Goal: Task Accomplishment & Management: Complete application form

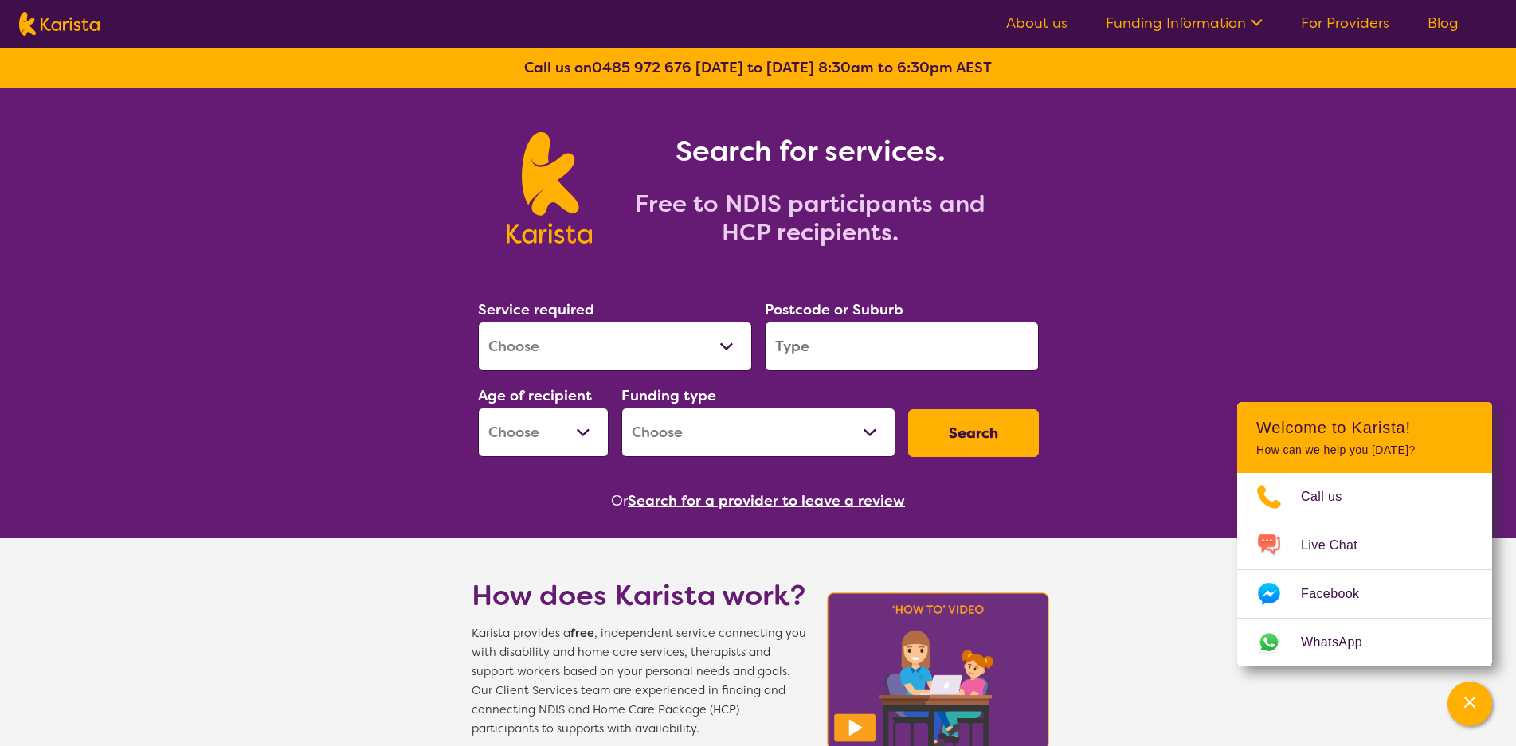
scroll to position [224, 0]
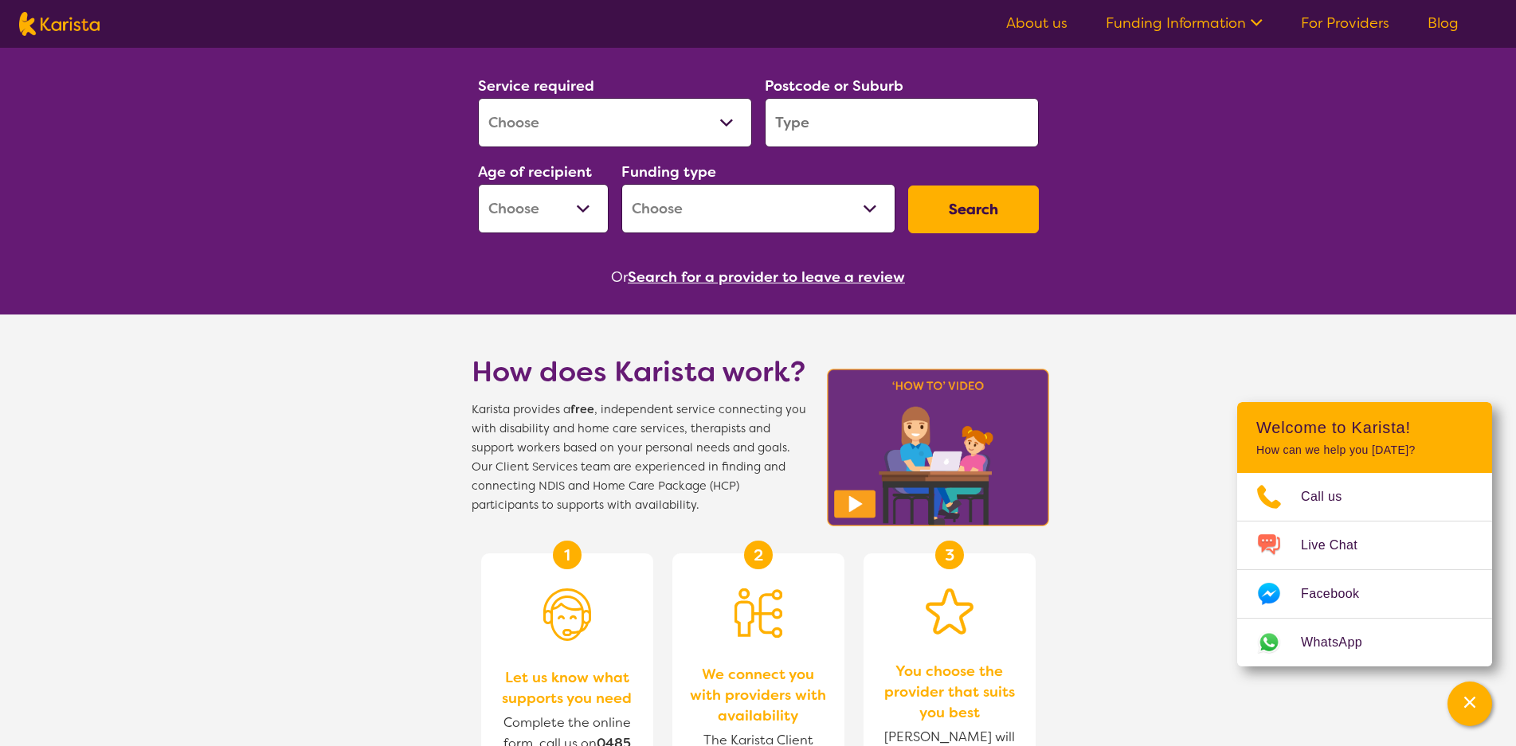
click at [584, 206] on select "Early Childhood - 0 to 9 Child - 10 to 11 Adolescent - 12 to 17 Adult - 18 to 6…" at bounding box center [543, 208] width 131 height 49
select select "AD"
click at [478, 184] on select "Early Childhood - 0 to 9 Child - 10 to 11 Adolescent - 12 to 17 Adult - 18 to 6…" at bounding box center [543, 208] width 131 height 49
click at [802, 127] on input "search" at bounding box center [902, 122] width 274 height 49
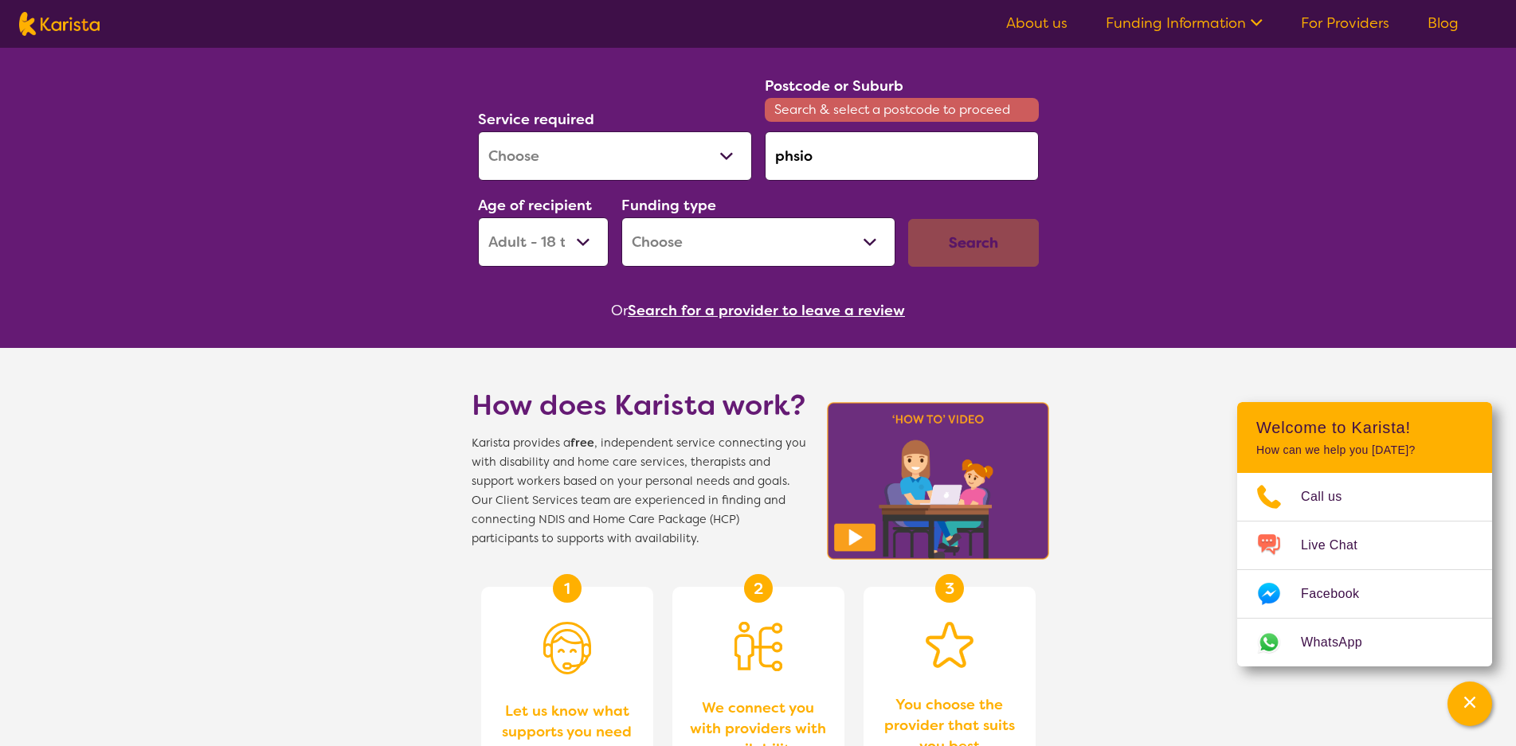
type input "phsio"
click at [734, 155] on select "Allied Health Assistant Assessment ([MEDICAL_DATA] or [MEDICAL_DATA]) Behaviour…" at bounding box center [615, 155] width 274 height 49
select select "Physiotherapy"
click at [478, 131] on select "Allied Health Assistant Assessment ([MEDICAL_DATA] or [MEDICAL_DATA]) Behaviour…" at bounding box center [615, 155] width 274 height 49
drag, startPoint x: 820, startPoint y: 156, endPoint x: 769, endPoint y: 156, distance: 51.8
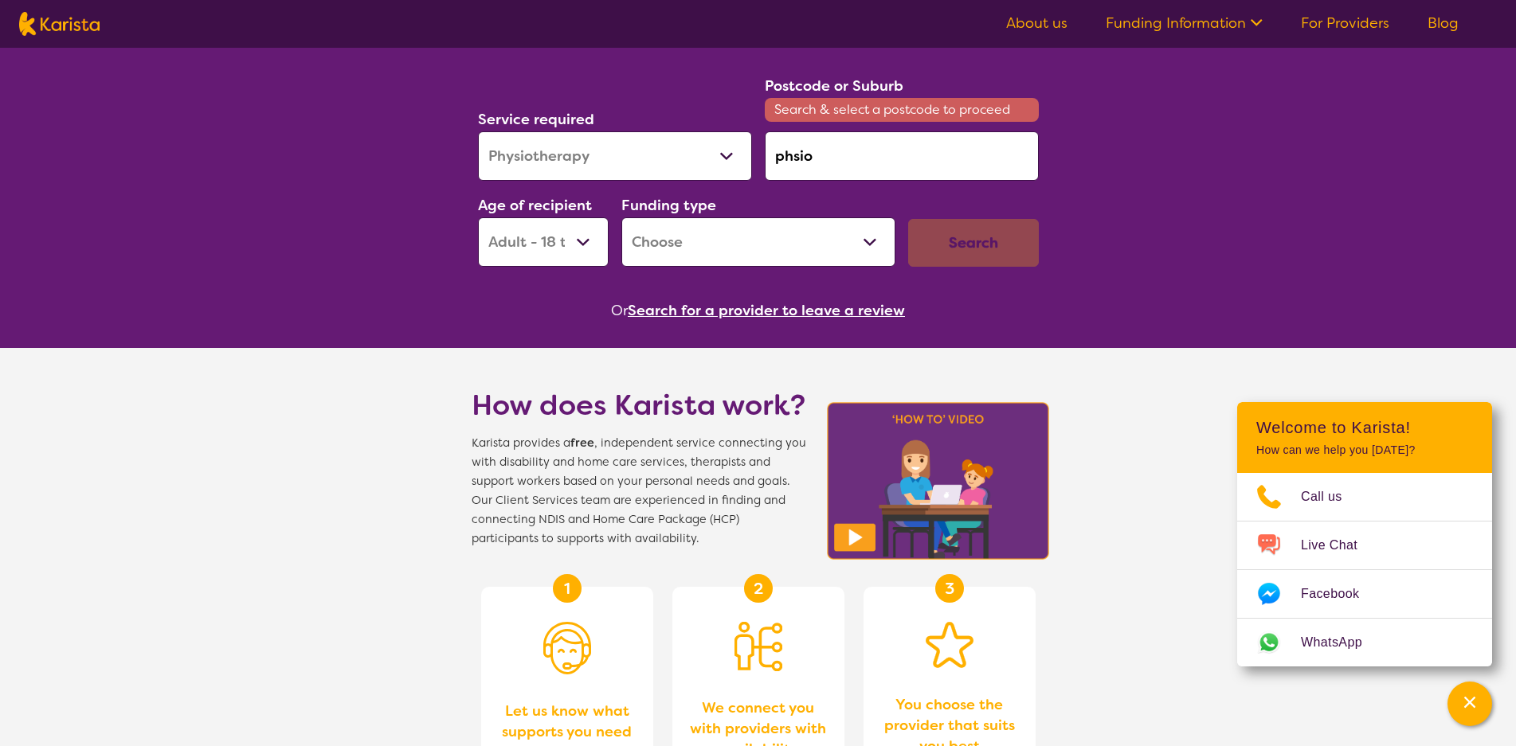
click at [769, 156] on input "phsio" at bounding box center [902, 155] width 274 height 49
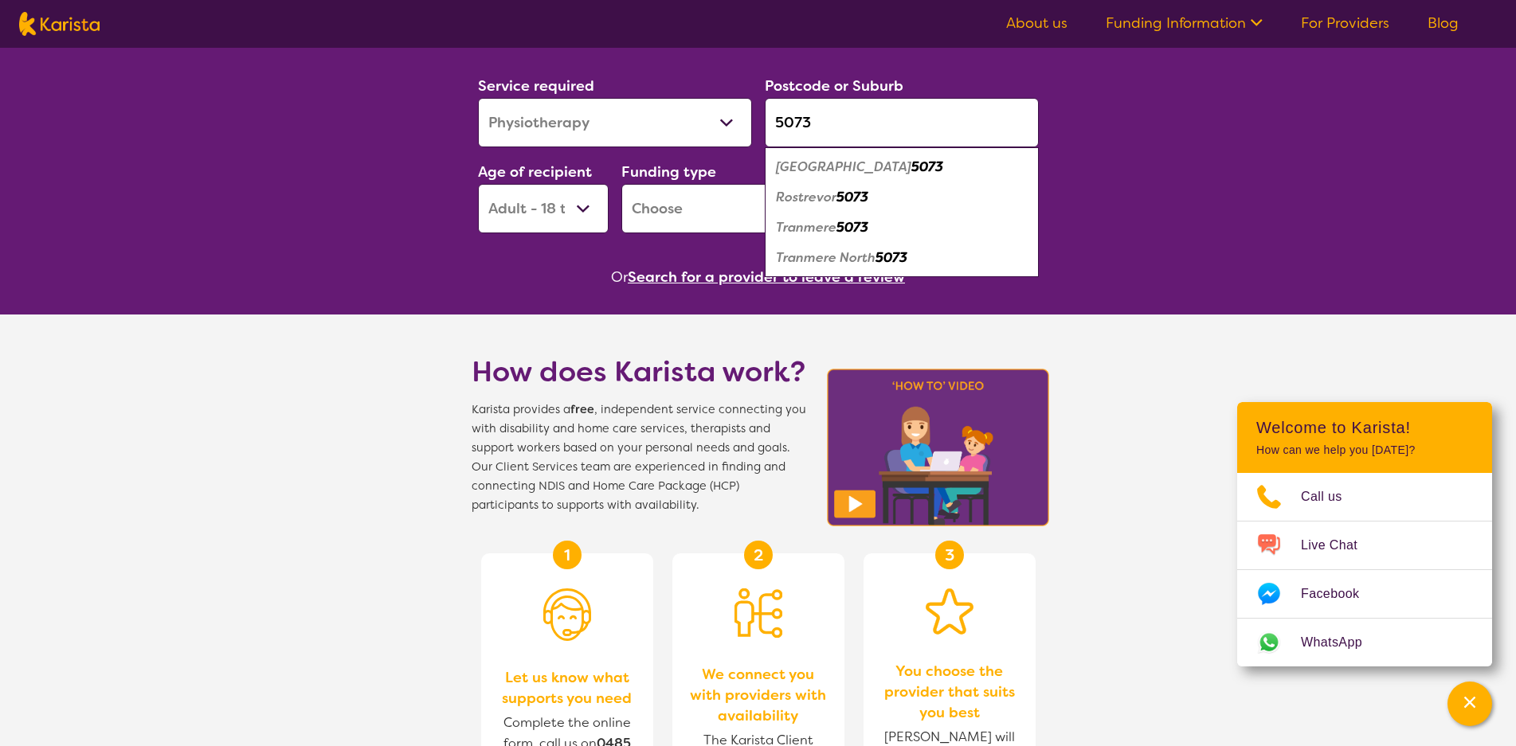
type input "5073"
click at [840, 171] on em "[GEOGRAPHIC_DATA]" at bounding box center [843, 167] width 135 height 17
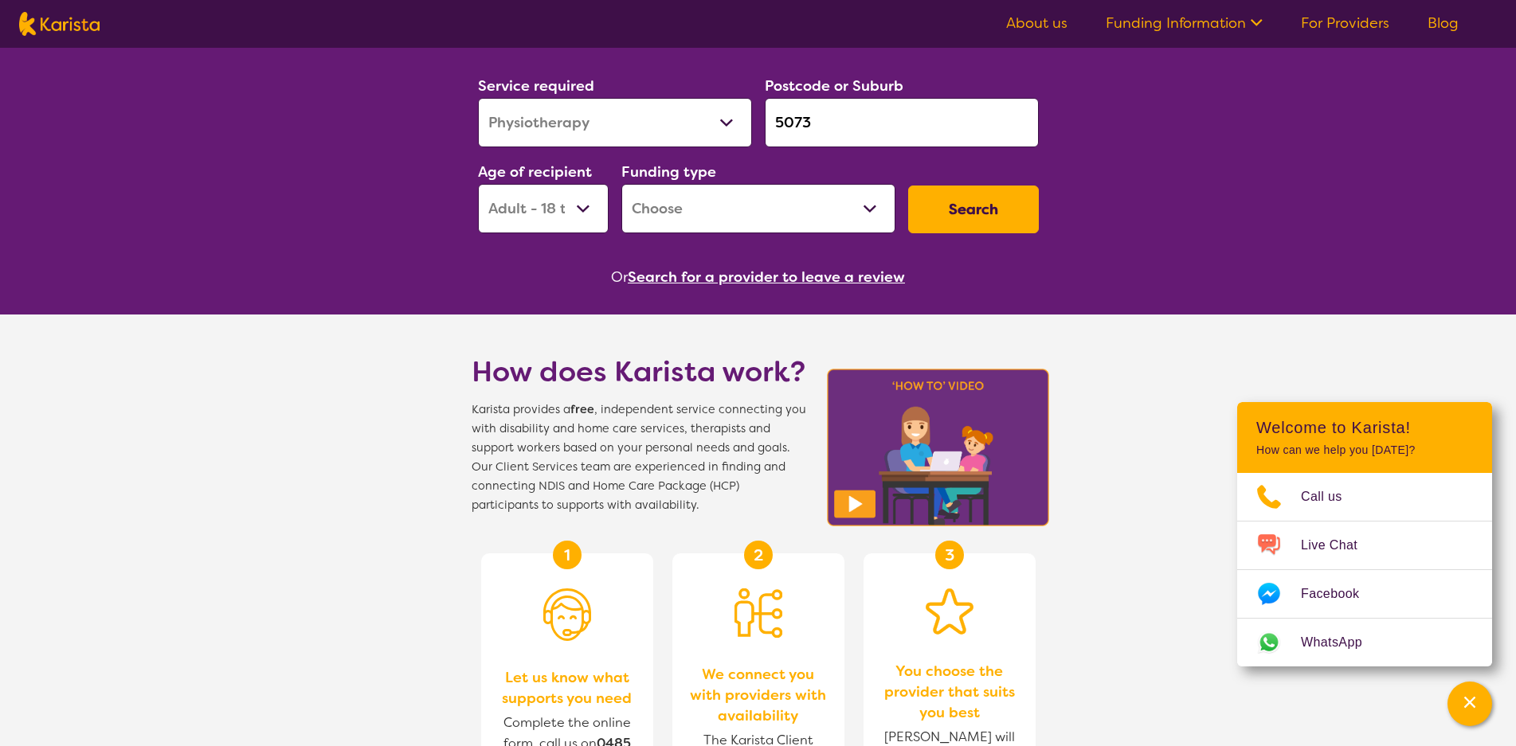
click at [1004, 212] on button "Search" at bounding box center [973, 210] width 131 height 48
click at [874, 205] on select "Home Care Package (HCP) National Disability Insurance Scheme (NDIS) I don't know" at bounding box center [758, 208] width 274 height 49
select select "i-don-t-know"
click at [621, 184] on select "Home Care Package (HCP) National Disability Insurance Scheme (NDIS) I don't know" at bounding box center [758, 208] width 274 height 49
click at [969, 212] on button "Search" at bounding box center [973, 210] width 131 height 48
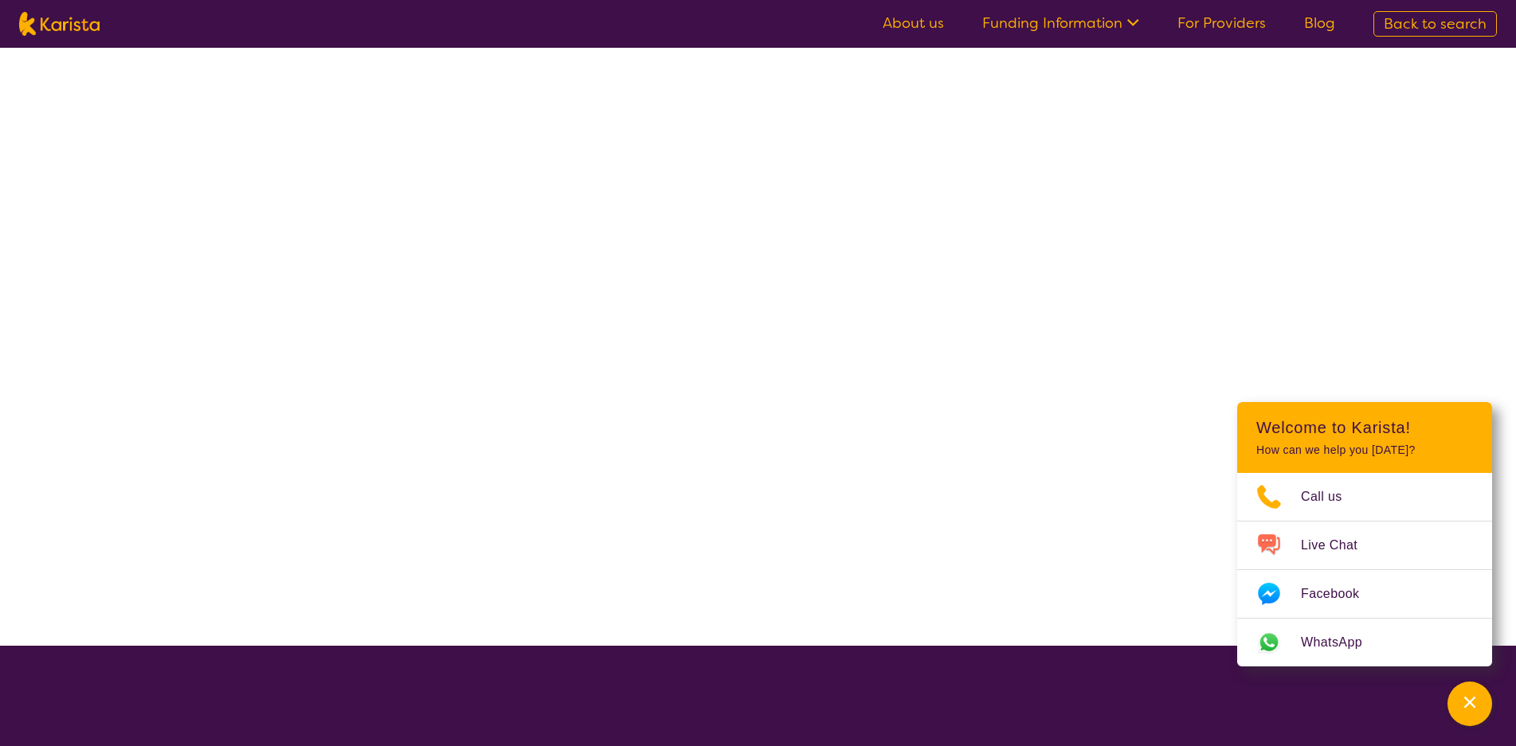
select select "Physiotherapy"
select select "AD"
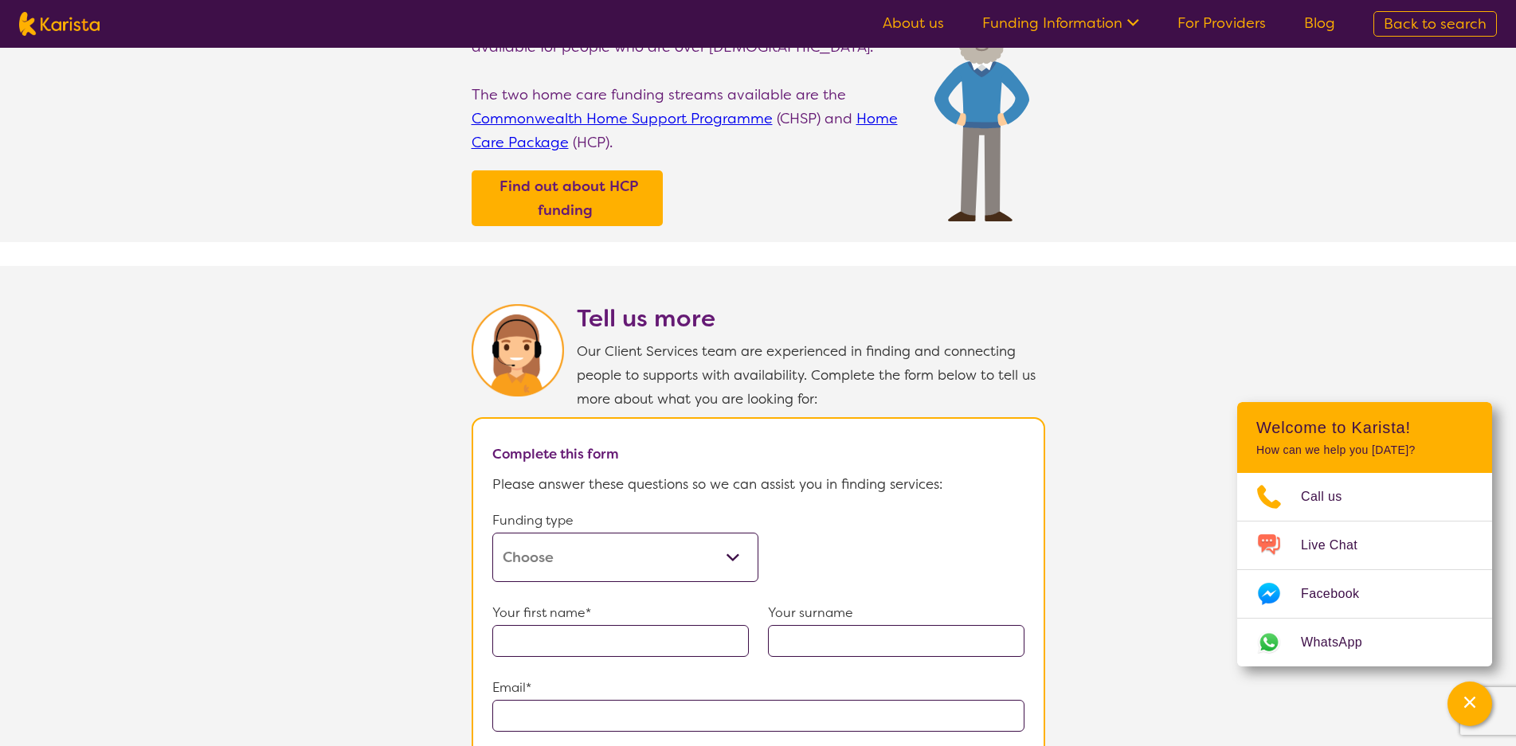
scroll to position [783, 0]
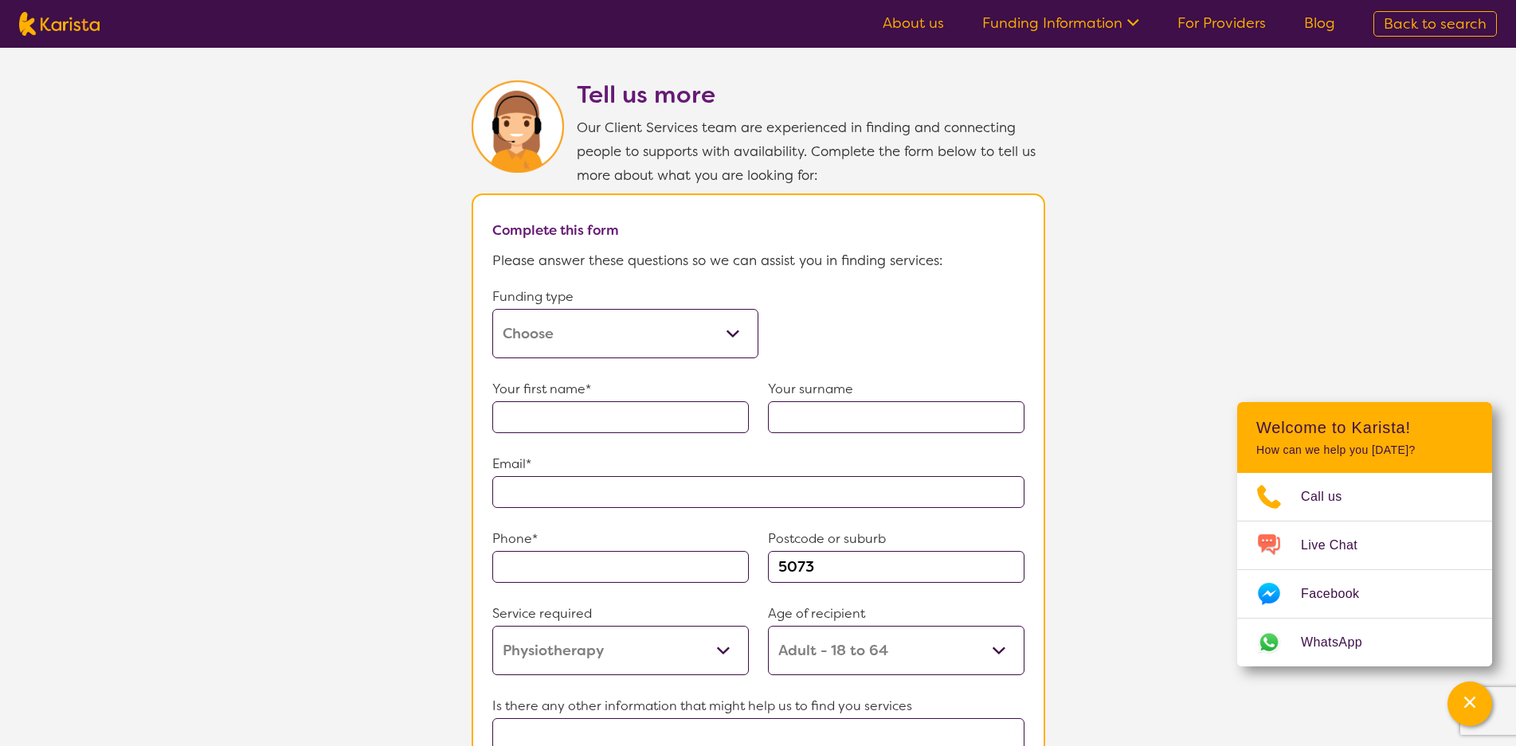
click at [1194, 258] on section "Tell us more Our Client Services team are experienced in finding and connecting…" at bounding box center [758, 499] width 1516 height 914
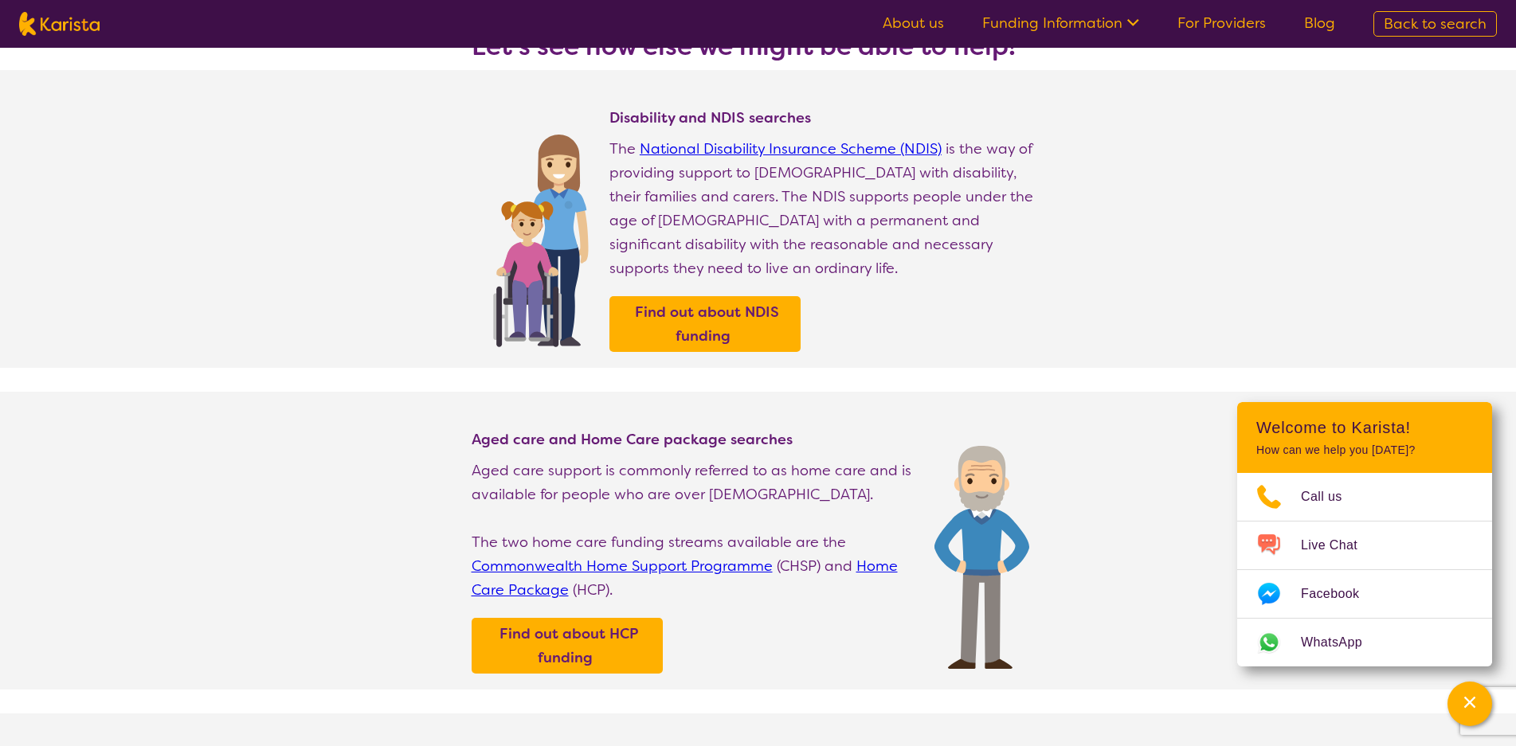
scroll to position [0, 0]
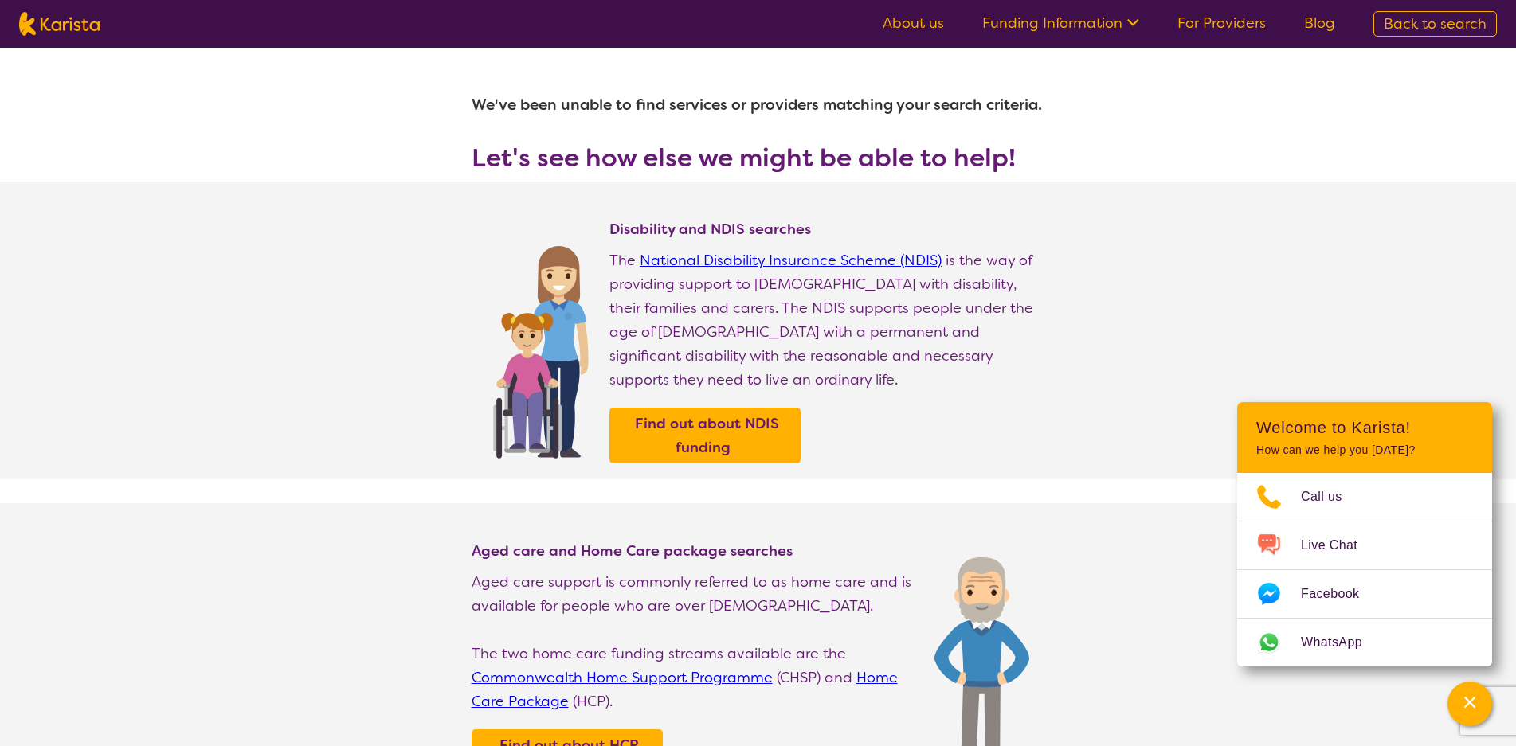
select select "Physiotherapy"
select select "AD"
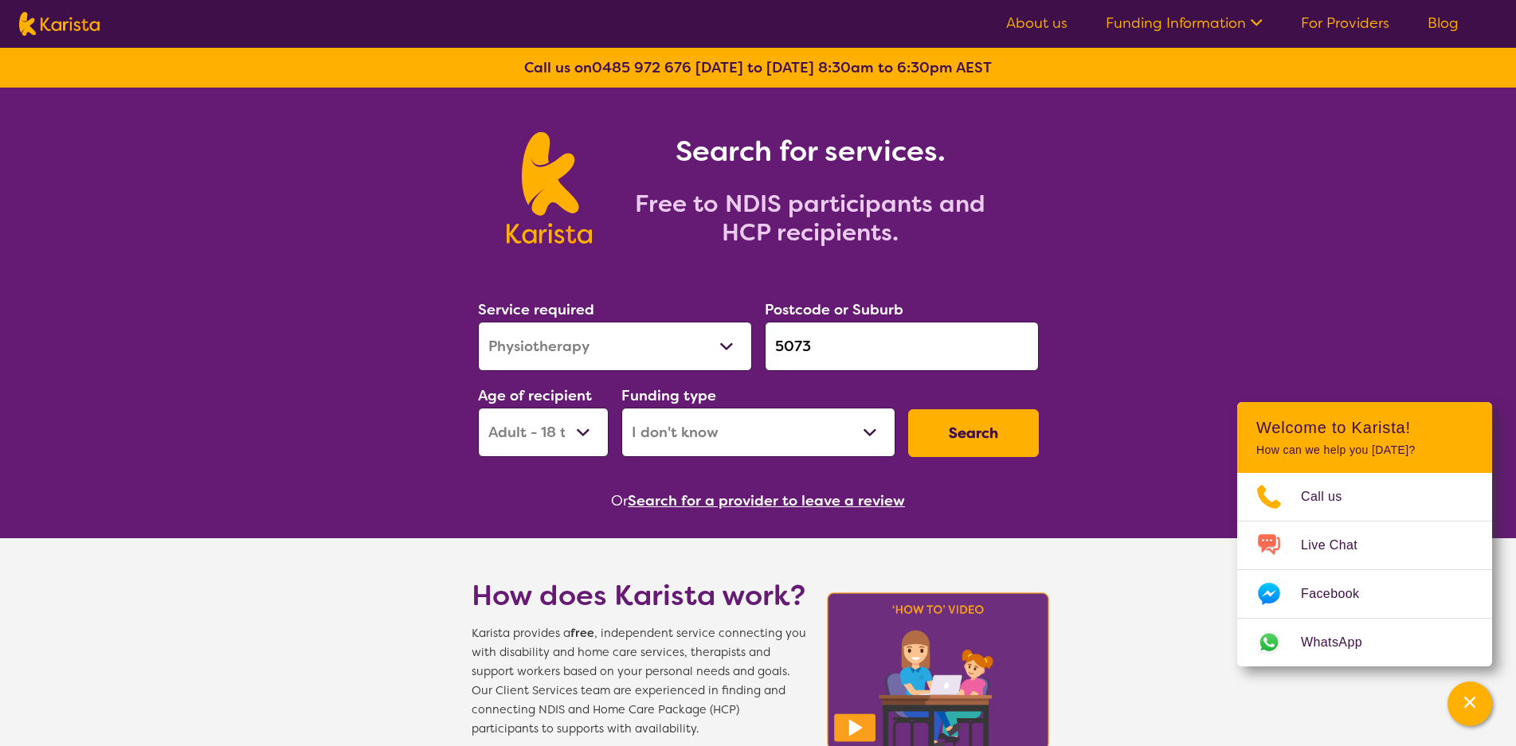
click at [861, 436] on select "Home Care Package (HCP) National Disability Insurance Scheme (NDIS) I don't know" at bounding box center [758, 432] width 274 height 49
select select "NDIS"
click at [621, 408] on select "Home Care Package (HCP) National Disability Insurance Scheme (NDIS) I don't know" at bounding box center [758, 432] width 274 height 49
click at [585, 427] on select "Early Childhood - 0 to 9 Child - 10 to 11 Adolescent - 12 to 17 Adult - 18 to 6…" at bounding box center [543, 432] width 131 height 49
select select "EC"
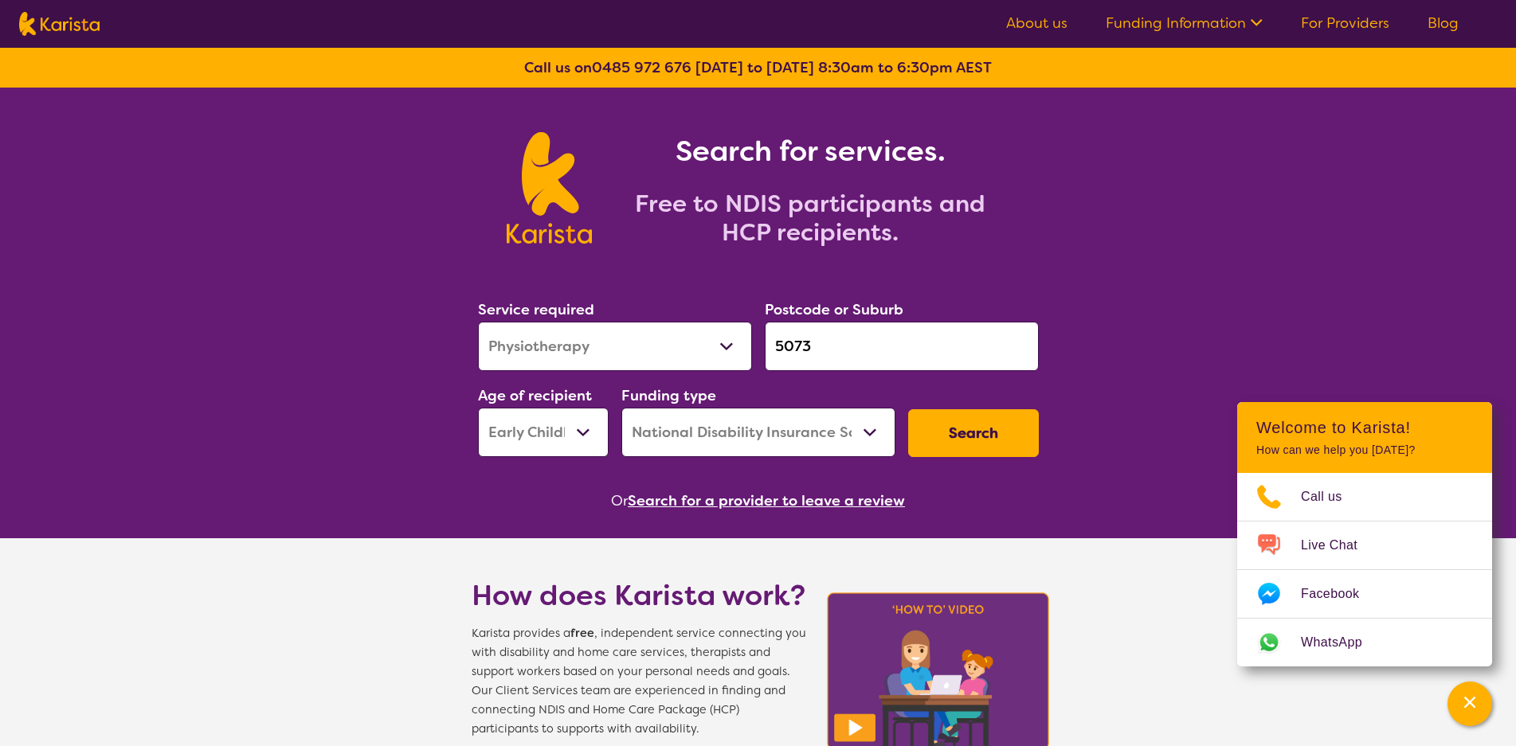
click at [478, 408] on select "Early Childhood - 0 to 9 Child - 10 to 11 Adolescent - 12 to 17 Adult - 18 to 6…" at bounding box center [543, 432] width 131 height 49
click at [1004, 435] on button "Search" at bounding box center [973, 433] width 131 height 48
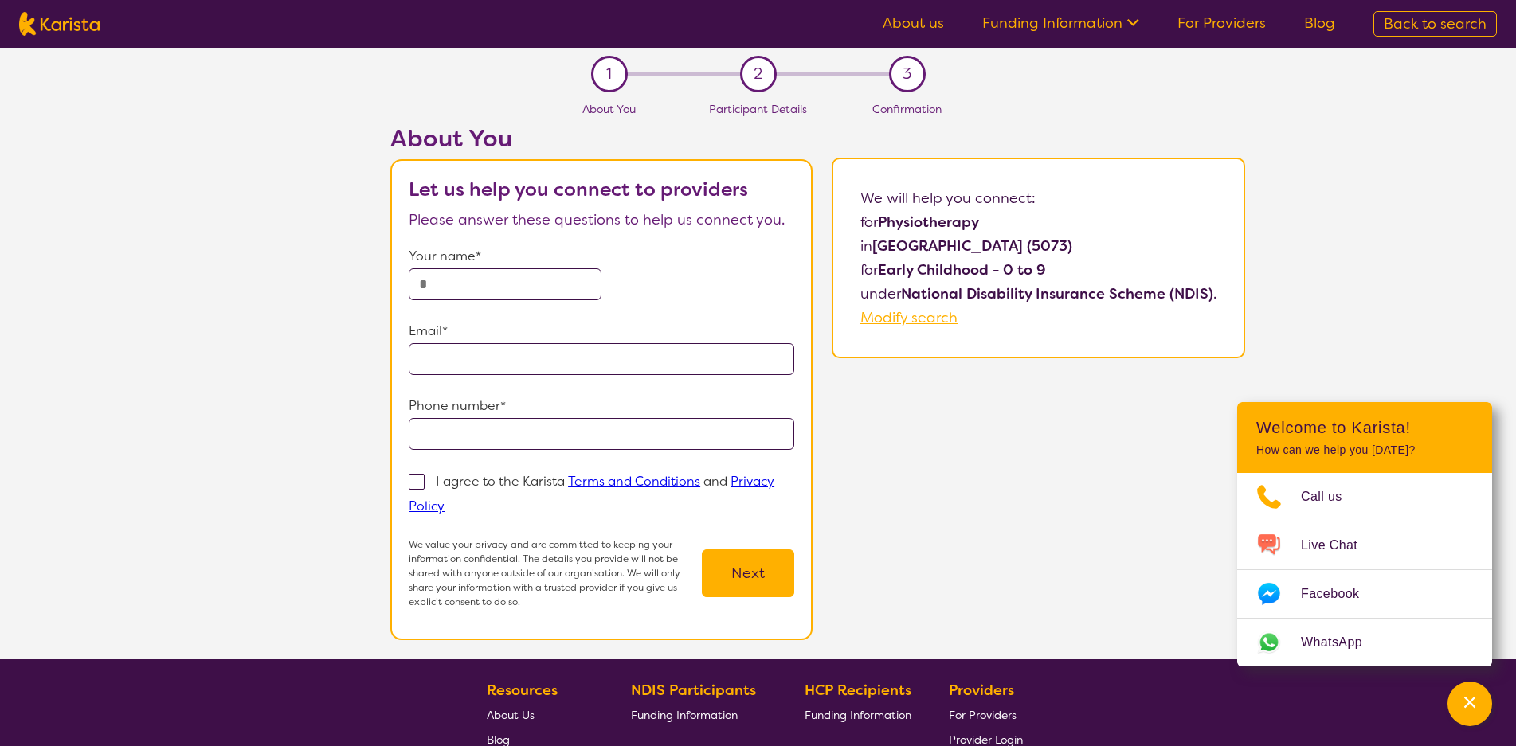
scroll to position [297, 0]
